Goal: Navigation & Orientation: Find specific page/section

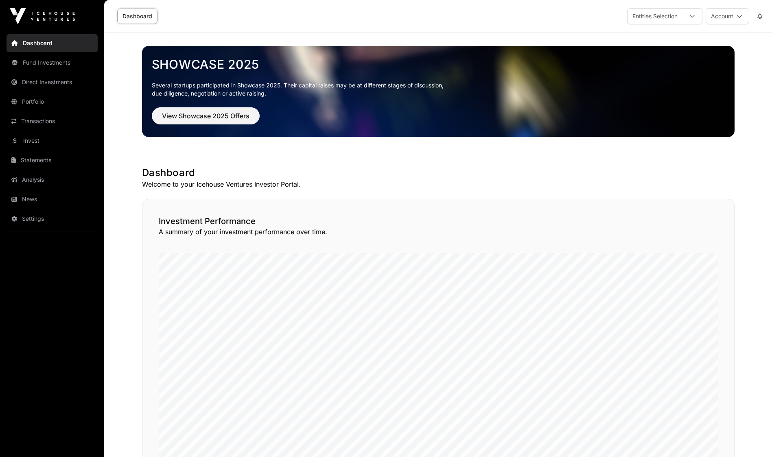
click at [42, 116] on link "Transactions" at bounding box center [52, 121] width 91 height 18
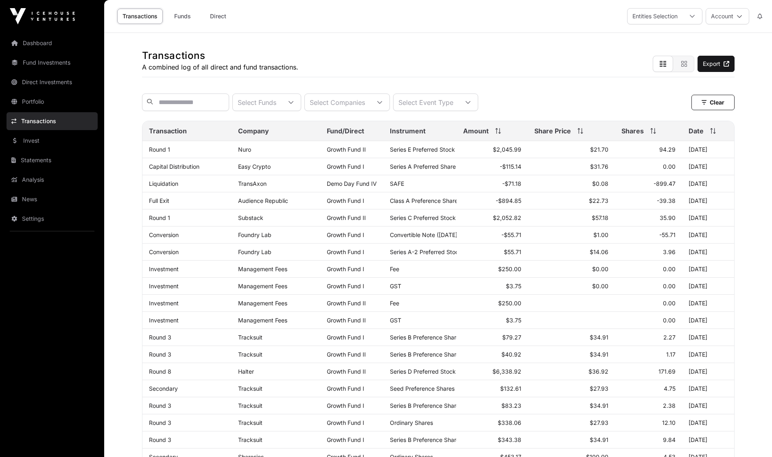
click at [36, 203] on link "News" at bounding box center [52, 199] width 91 height 18
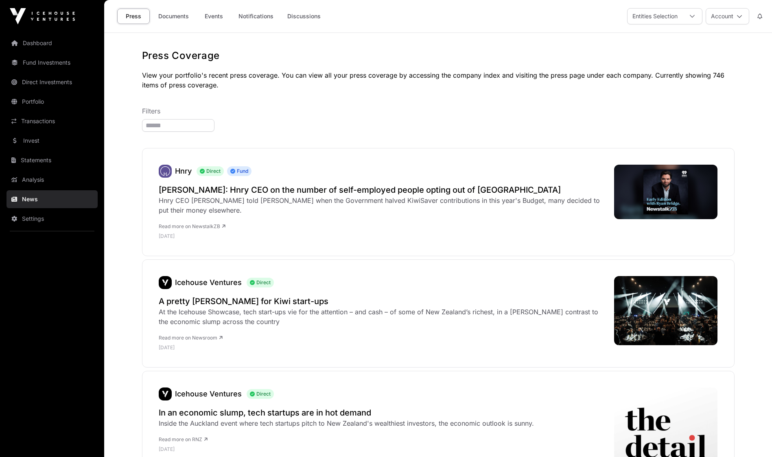
click at [170, 19] on link "Documents" at bounding box center [173, 16] width 41 height 15
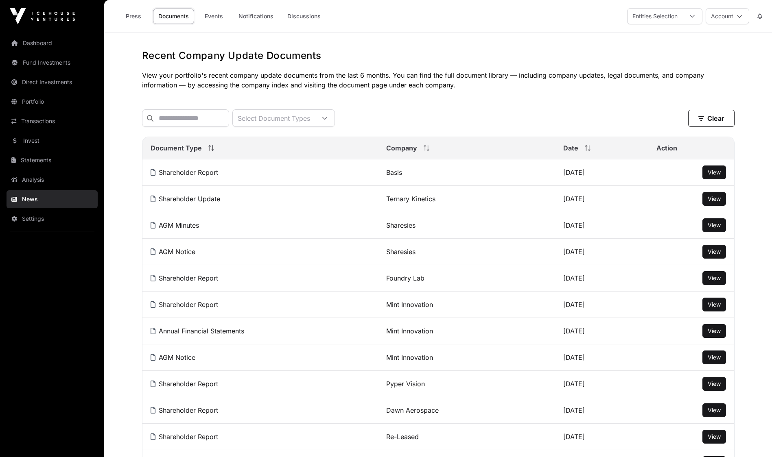
click at [741, 16] on icon at bounding box center [740, 16] width 6 height 6
click at [698, 113] on link "Sign Out" at bounding box center [697, 120] width 100 height 15
